Goal: Task Accomplishment & Management: Use online tool/utility

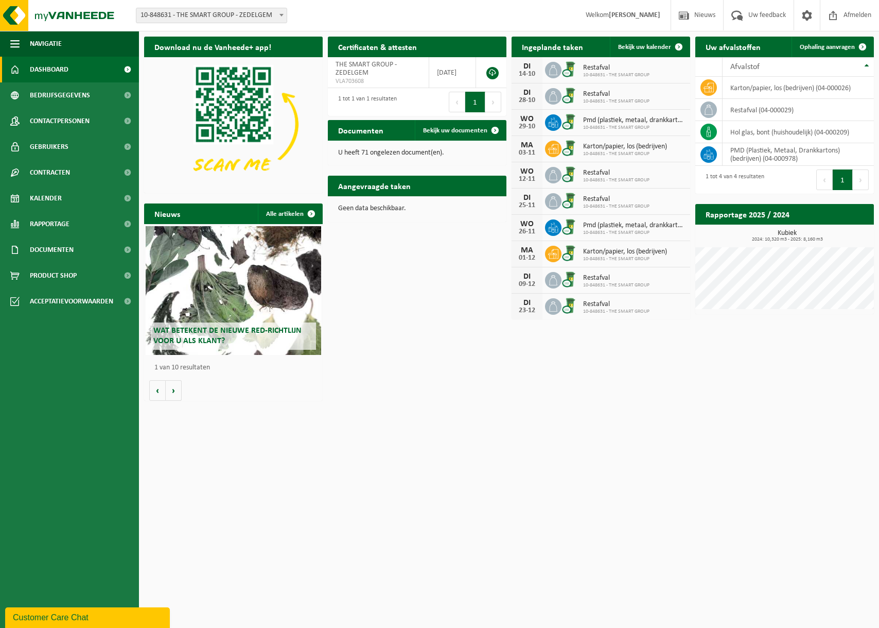
drag, startPoint x: 574, startPoint y: 451, endPoint x: 581, endPoint y: 372, distance: 79.1
click at [574, 451] on html "Vestiging: 10-848631 - THE SMART GROUP - ZEDELGEM 10-848631 - THE SMART GROUP -…" at bounding box center [439, 314] width 879 height 628
click at [827, 50] on link "Ophaling aanvragen" at bounding box center [832, 47] width 81 height 21
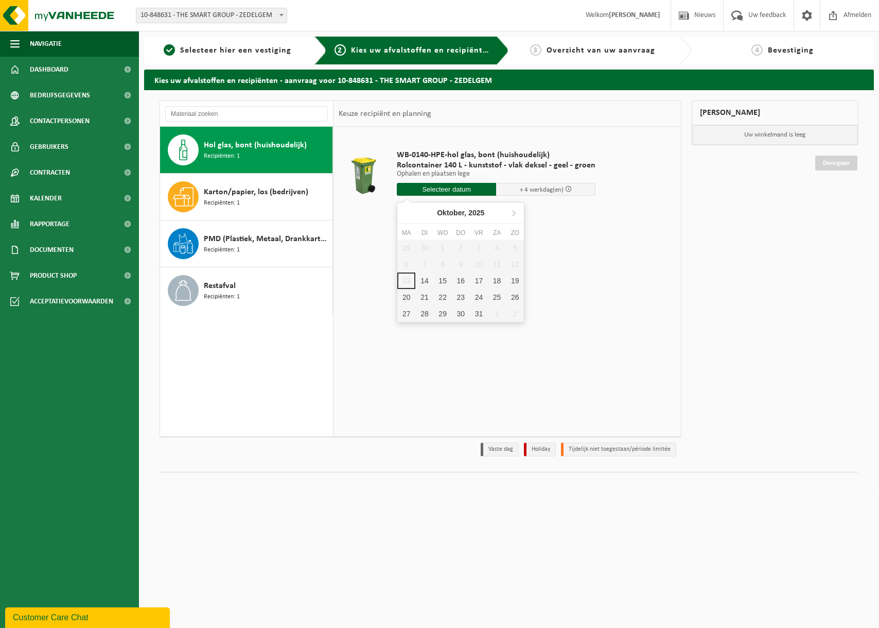
click at [423, 188] on input "text" at bounding box center [446, 189] width 99 height 13
click at [588, 315] on div "WB-0140-HPE-hol glas, bont (huishoudelijk) Rolcontainer 140 L - kunststof - vla…" at bounding box center [507, 281] width 347 height 309
click at [429, 189] on input "text" at bounding box center [446, 189] width 99 height 13
click at [421, 278] on div "14" at bounding box center [425, 280] width 18 height 16
type input "Van 2025-10-14"
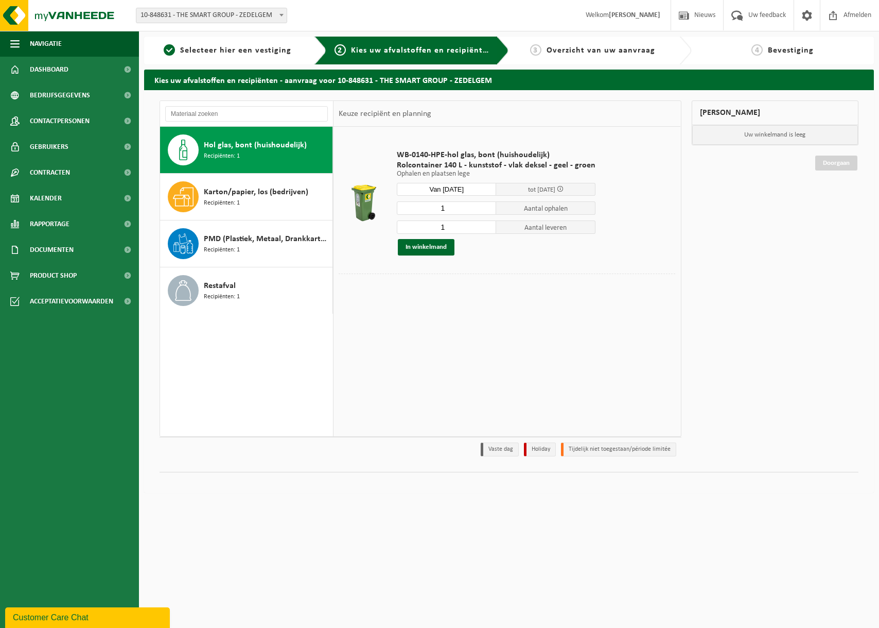
click at [538, 314] on div "WB-0140-HPE-hol glas, bont (huishoudelijk) Rolcontainer 140 L - kunststof - vla…" at bounding box center [507, 281] width 347 height 309
click at [434, 252] on button "In winkelmand" at bounding box center [426, 247] width 57 height 16
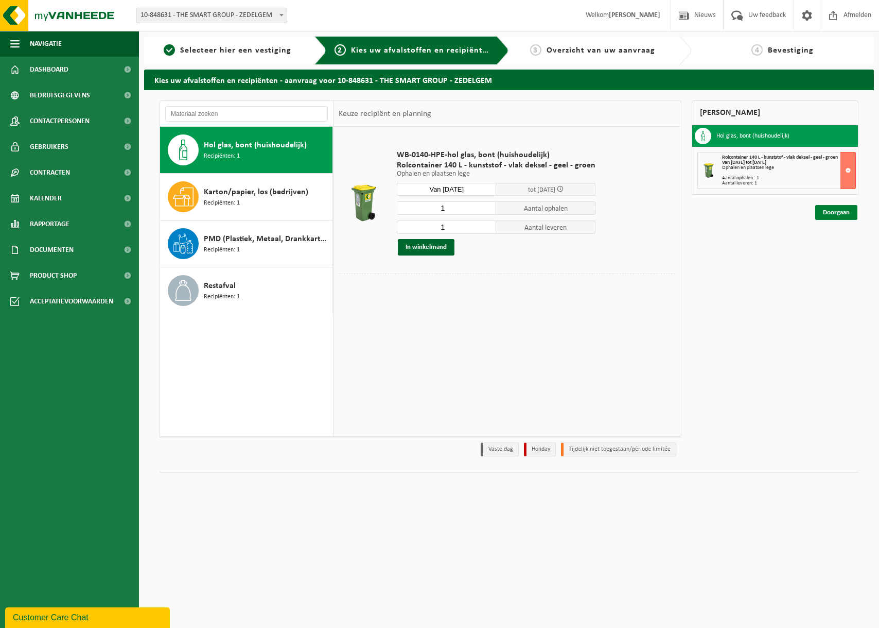
click at [833, 215] on link "Doorgaan" at bounding box center [837, 212] width 42 height 15
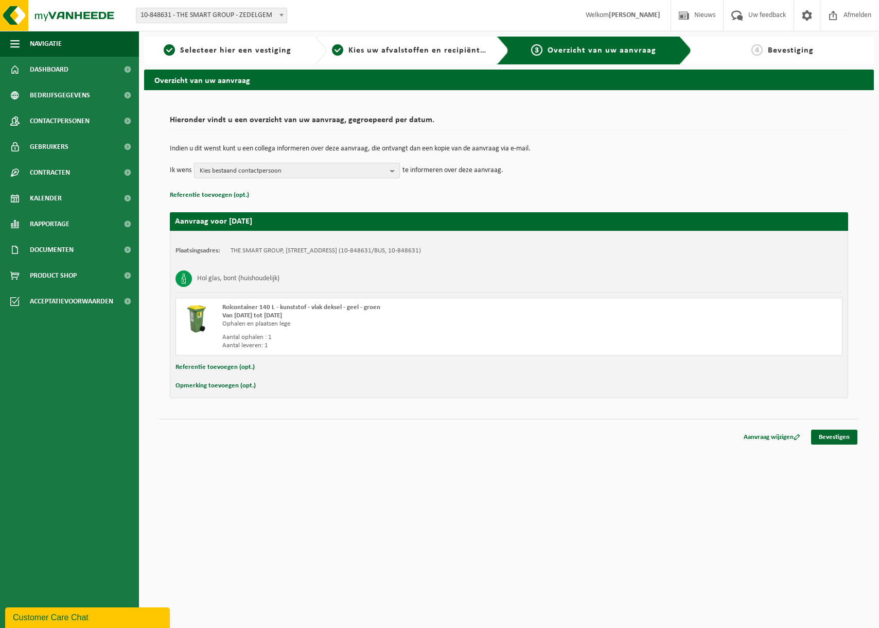
click at [309, 170] on span "Kies bestaand contactpersoon" at bounding box center [293, 170] width 186 height 15
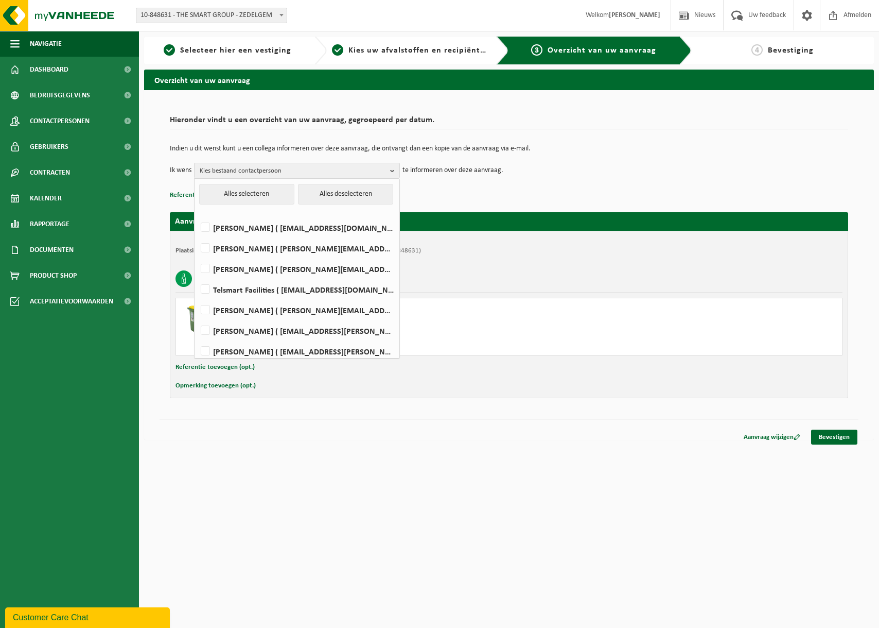
click at [612, 191] on p "Referentie toevoegen (opt.)" at bounding box center [509, 194] width 679 height 13
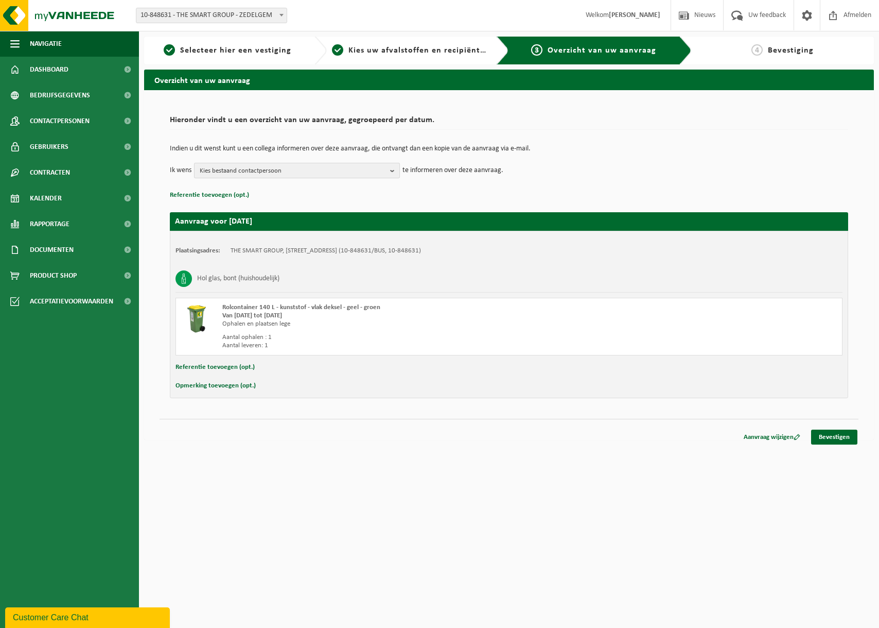
click at [303, 174] on span "Kies bestaand contactpersoon" at bounding box center [293, 170] width 186 height 15
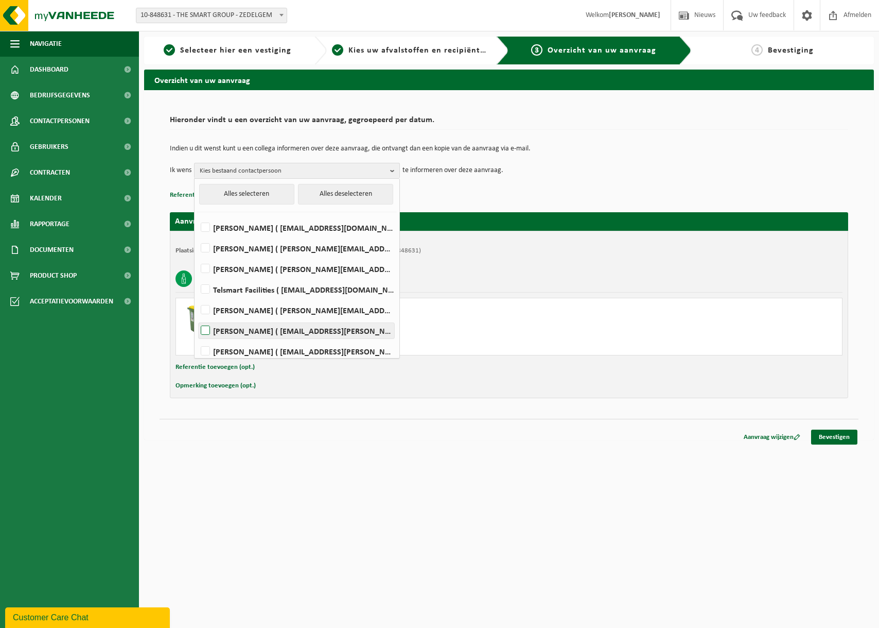
scroll to position [6, 0]
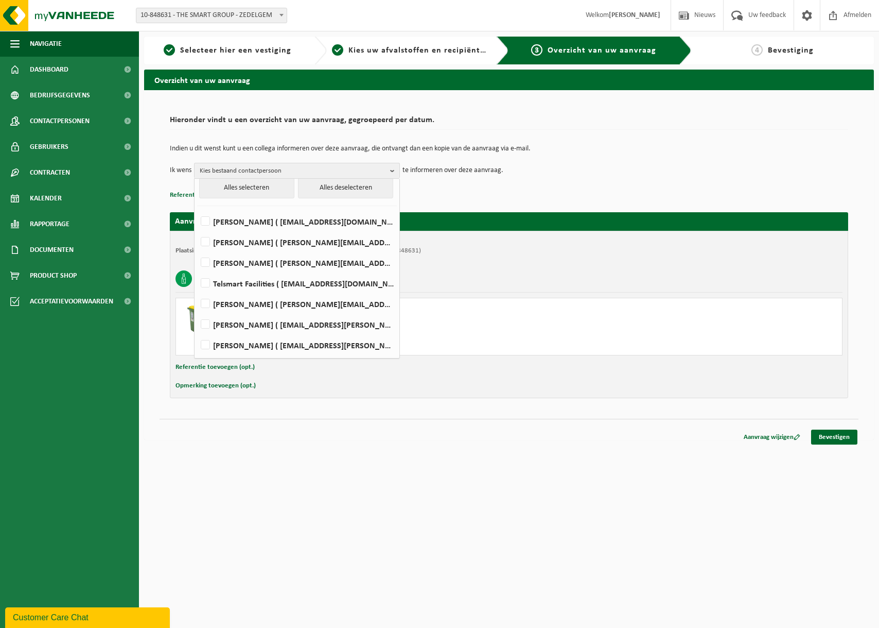
click at [582, 201] on p "Referentie toevoegen (opt.)" at bounding box center [509, 194] width 679 height 13
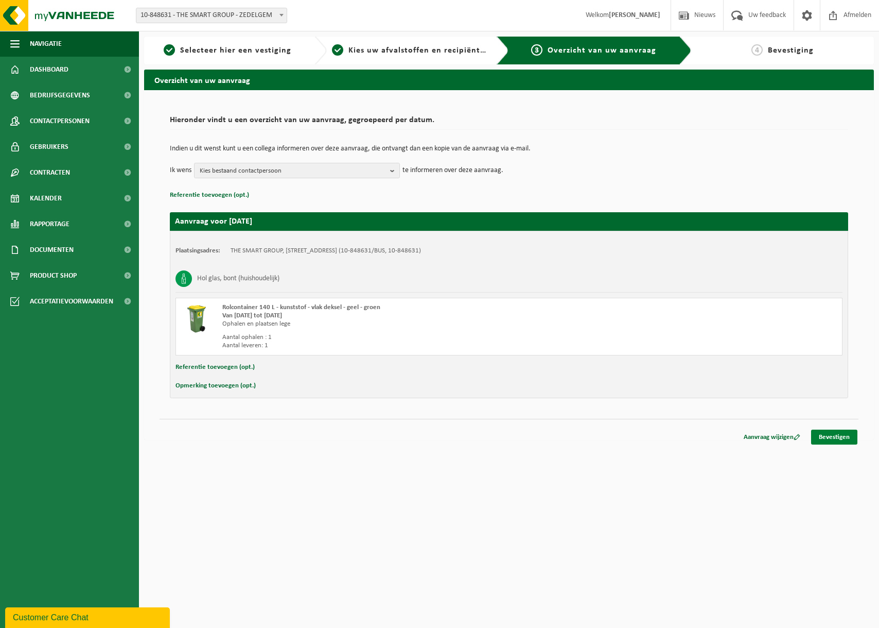
click at [841, 441] on link "Bevestigen" at bounding box center [834, 436] width 46 height 15
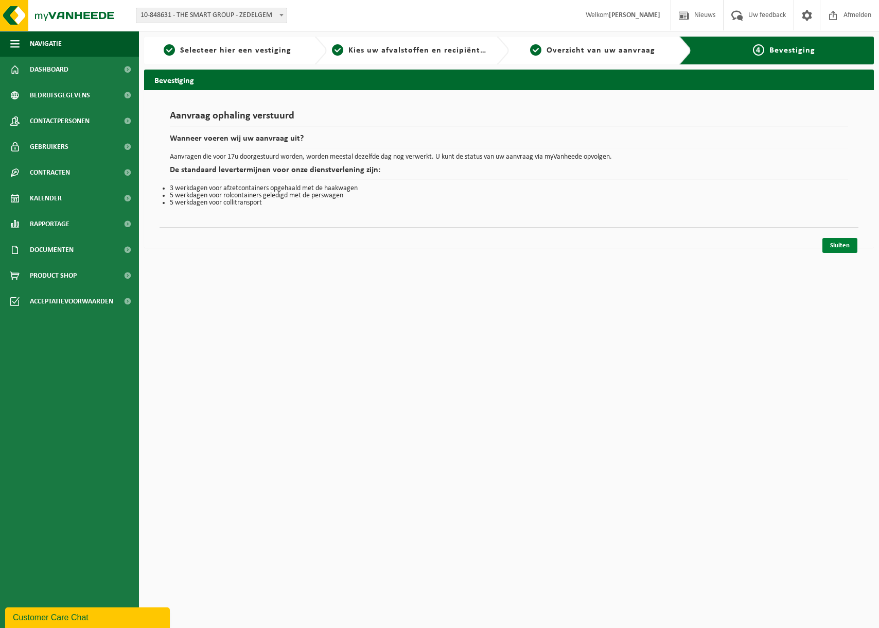
click at [845, 245] on link "Sluiten" at bounding box center [840, 245] width 35 height 15
